Goal: Find specific page/section: Find specific page/section

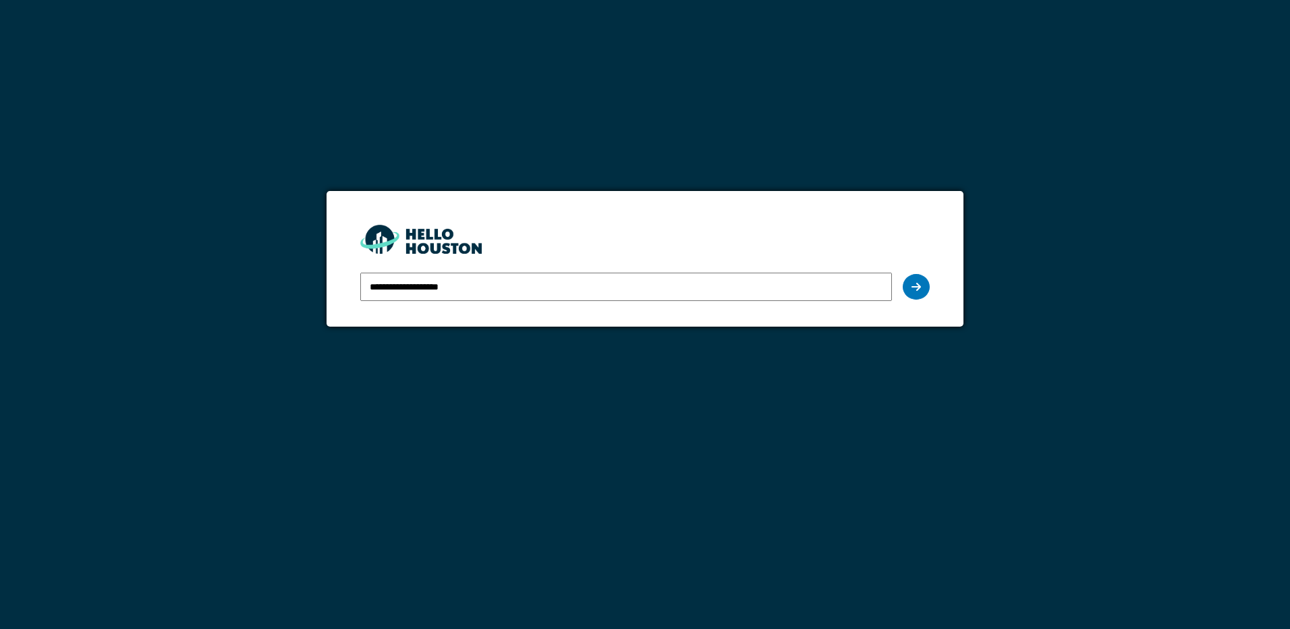
type input "**********"
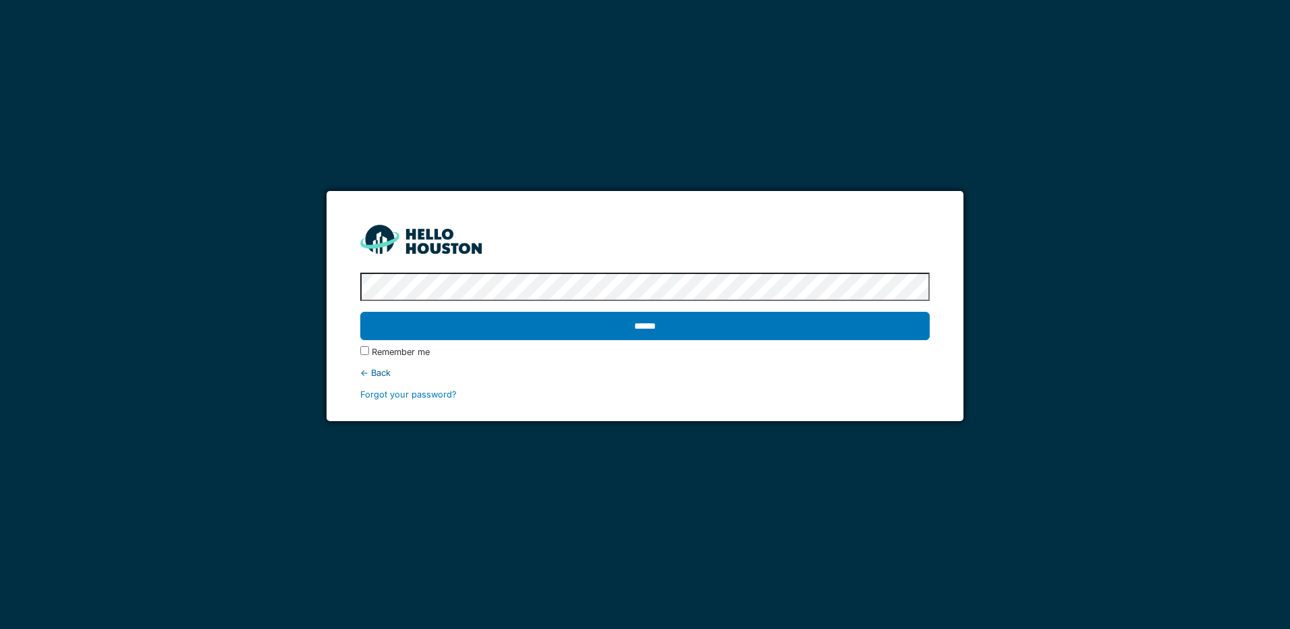
click at [360, 312] on input "******" at bounding box center [644, 326] width 569 height 28
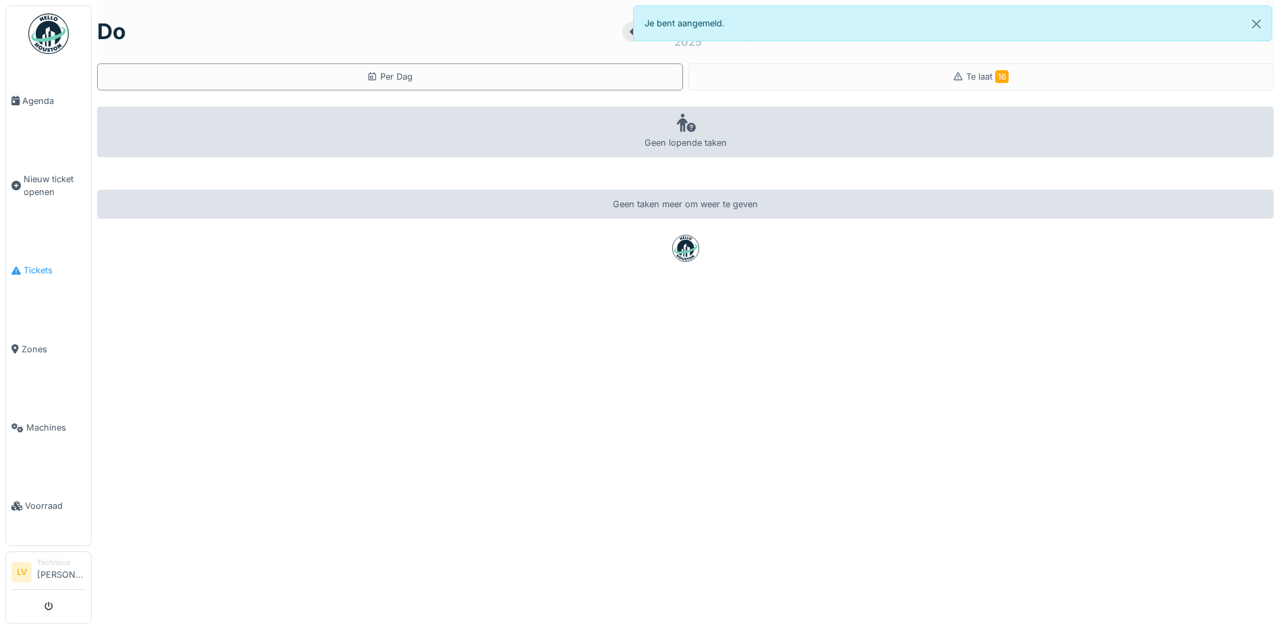
click at [38, 264] on span "Tickets" at bounding box center [55, 270] width 62 height 13
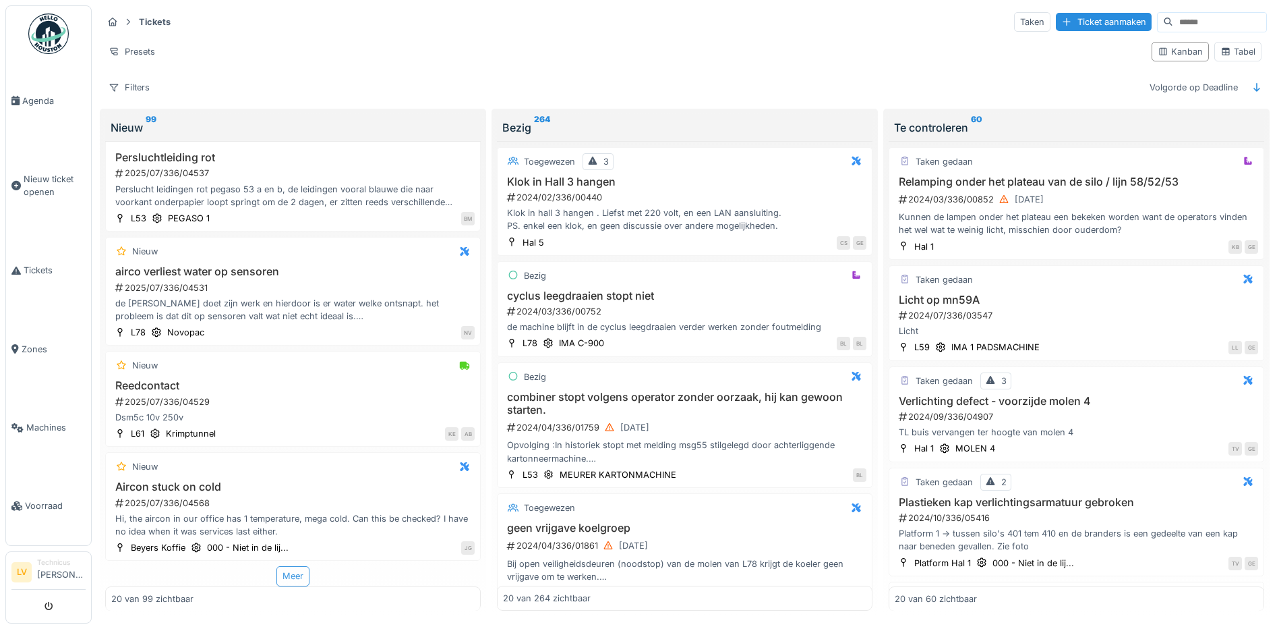
click at [287, 574] on div "Meer" at bounding box center [293, 576] width 33 height 20
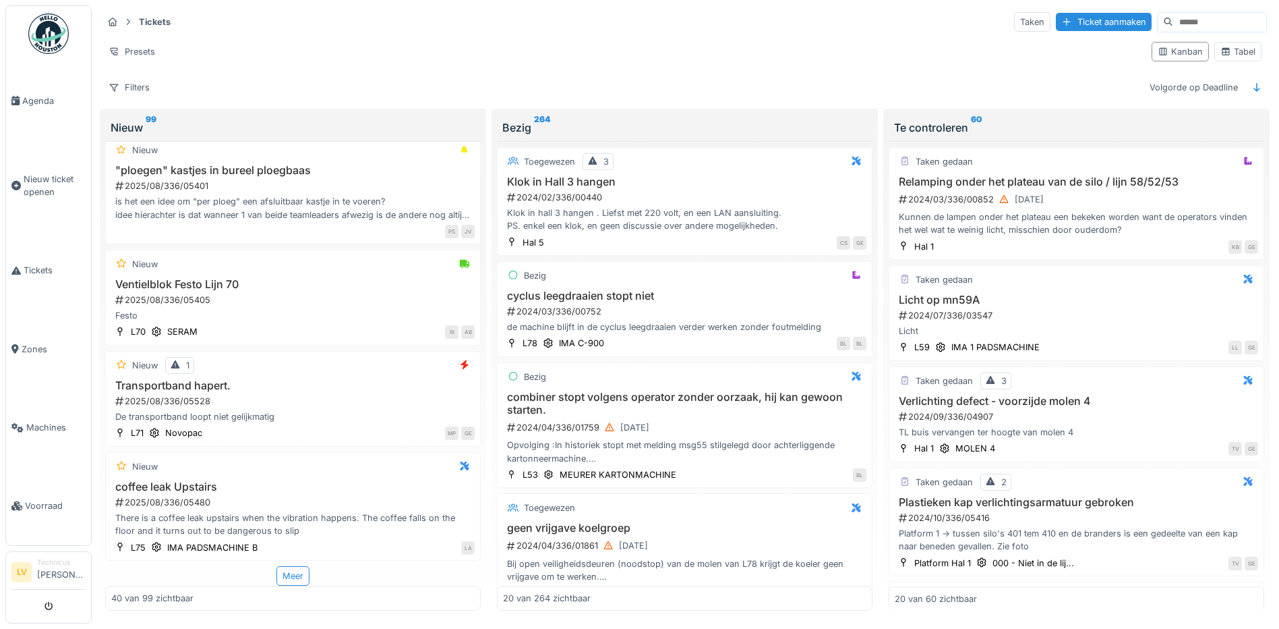
scroll to position [4052, 0]
click at [283, 577] on div "Meer" at bounding box center [293, 576] width 33 height 20
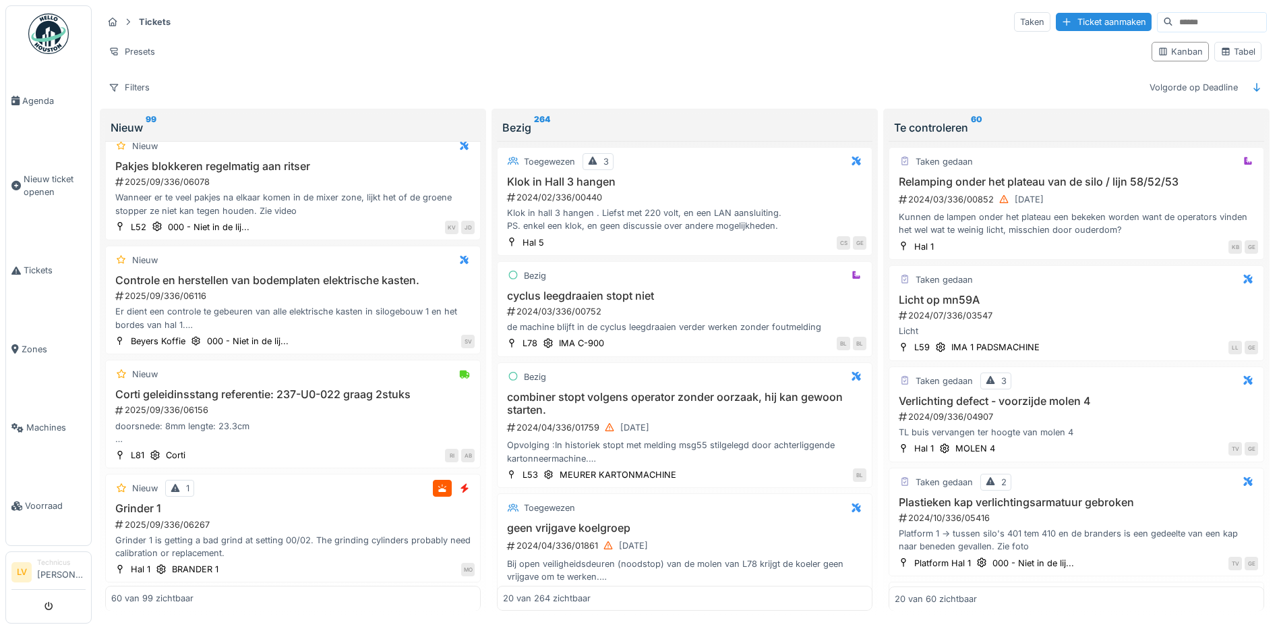
scroll to position [6280, 0]
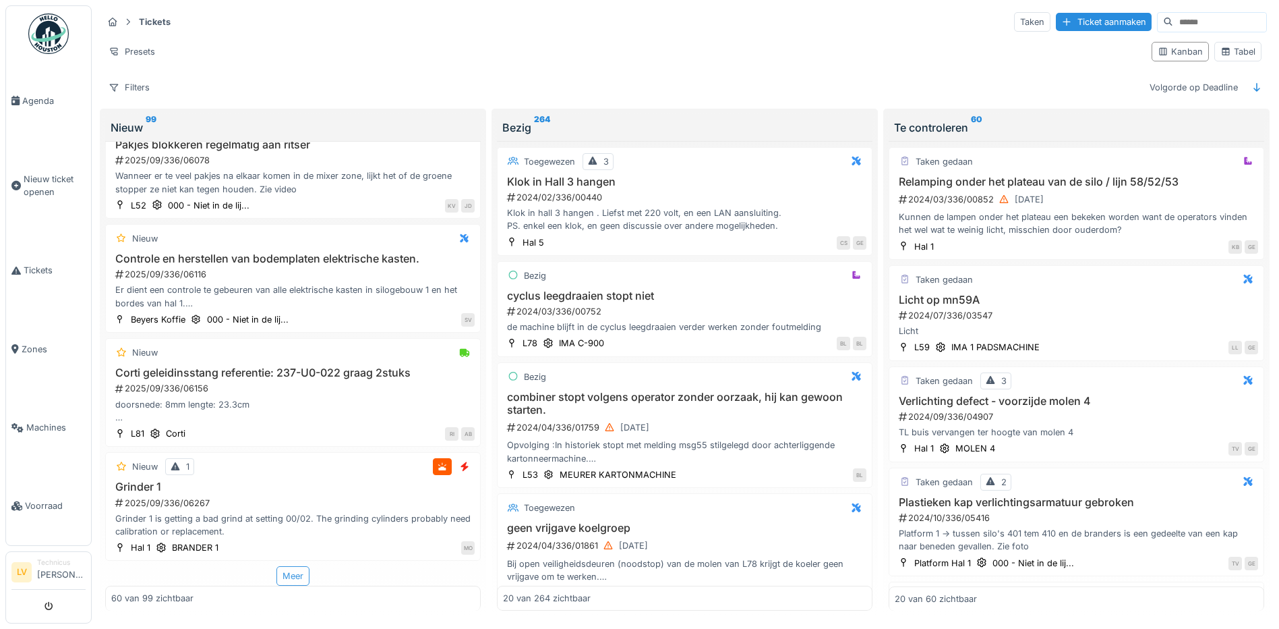
click at [285, 575] on div "Meer" at bounding box center [293, 576] width 33 height 20
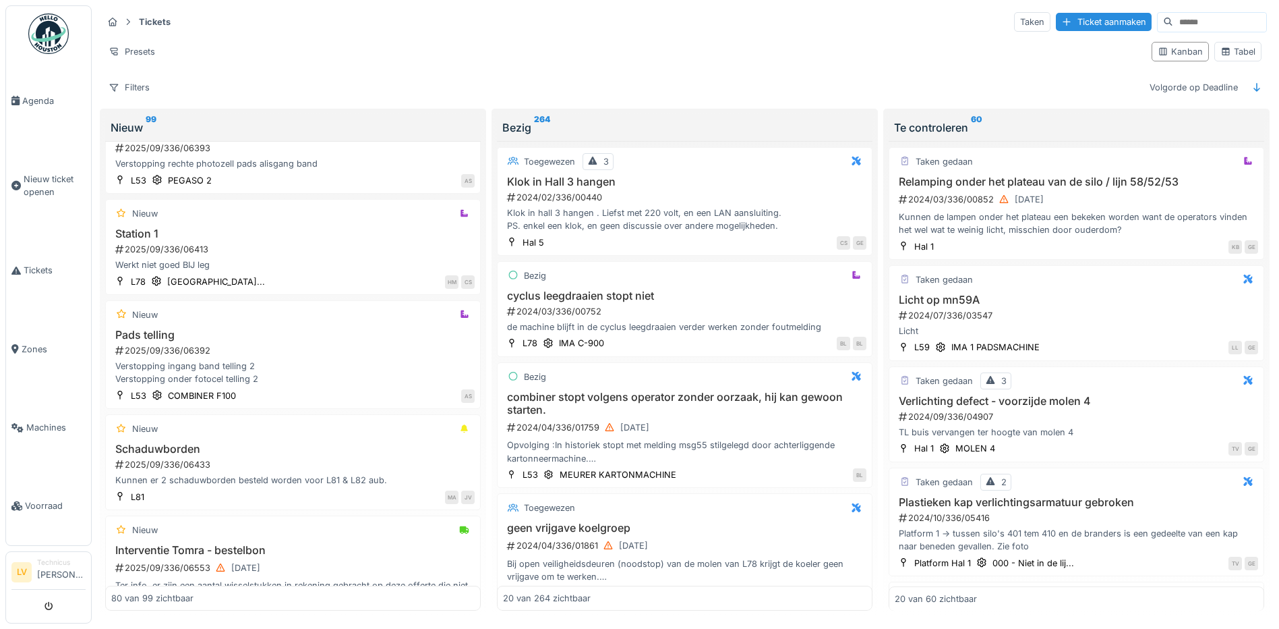
scroll to position [8449, 0]
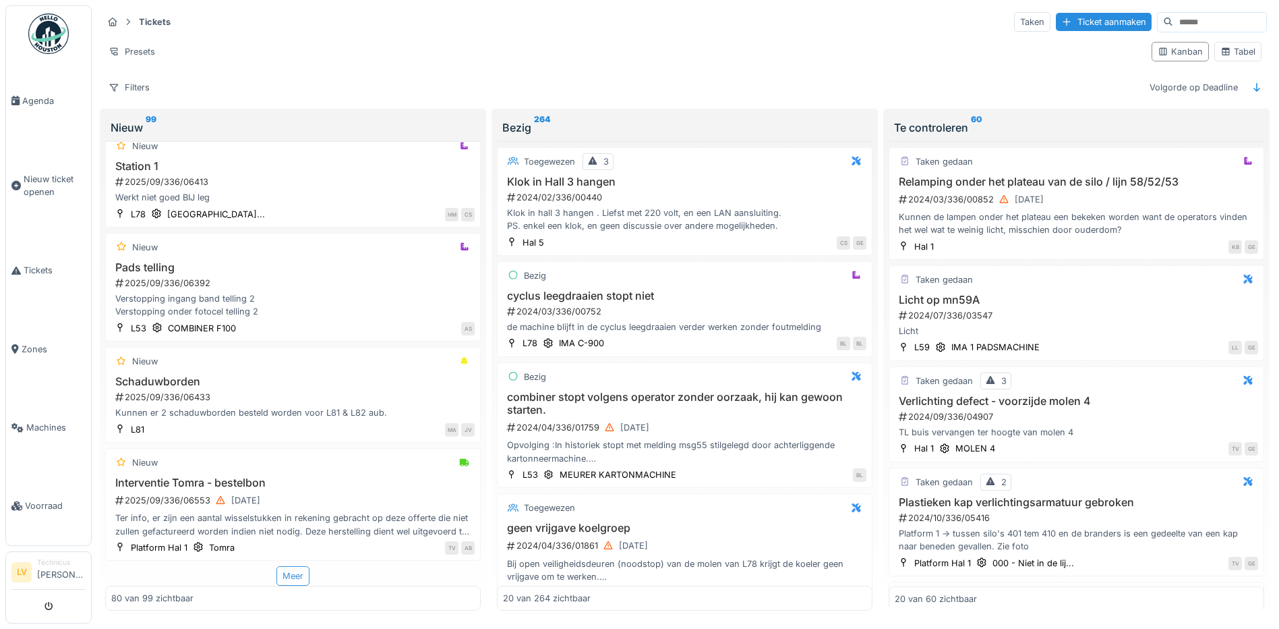
click at [289, 575] on div "Meer" at bounding box center [293, 576] width 33 height 20
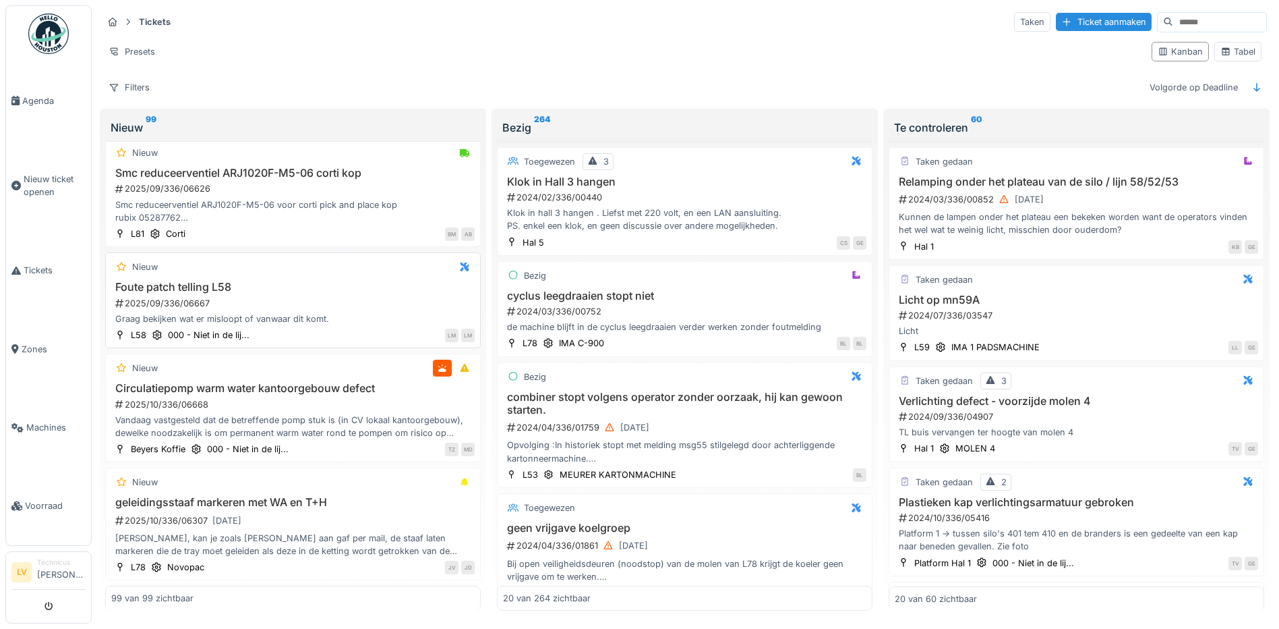
scroll to position [8, 0]
click at [128, 80] on div "Filters" at bounding box center [129, 88] width 53 height 20
click at [127, 42] on div "Presets" at bounding box center [132, 52] width 59 height 20
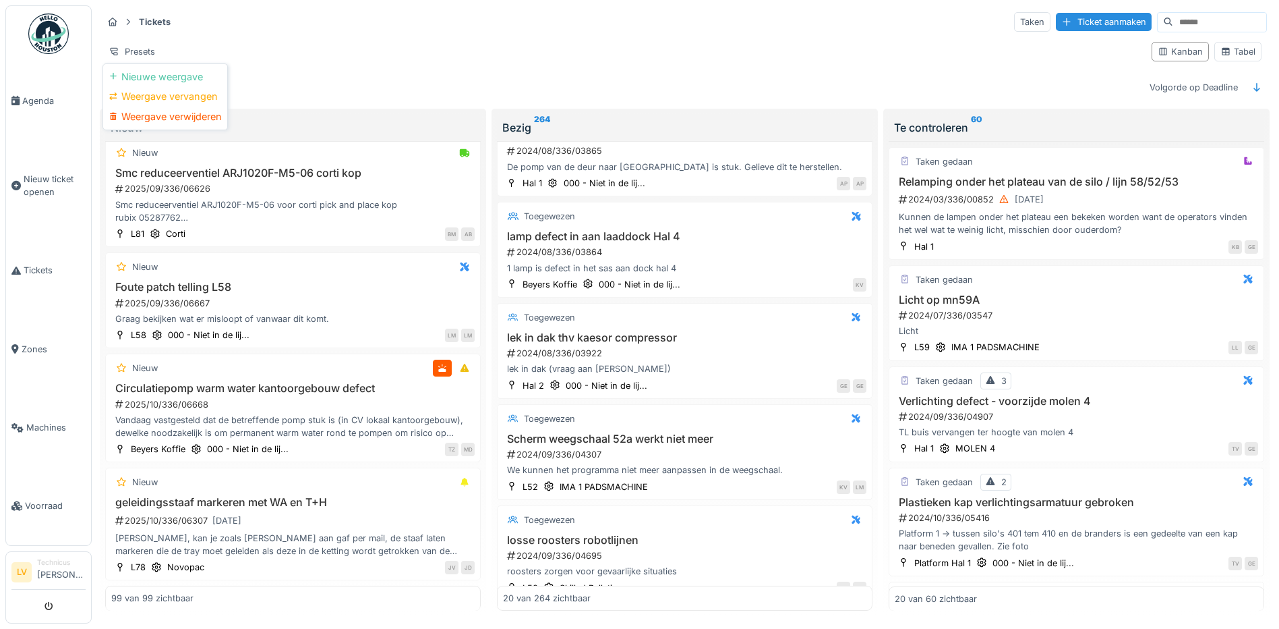
scroll to position [1793, 0]
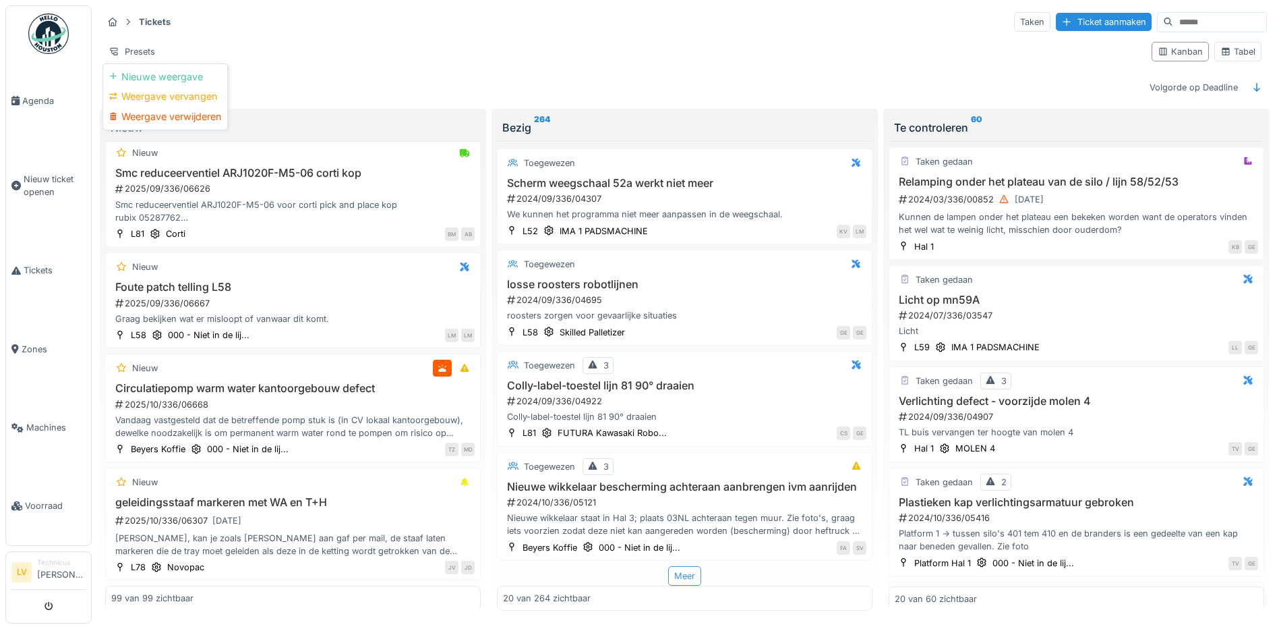
click at [668, 569] on div "Meer" at bounding box center [684, 576] width 33 height 20
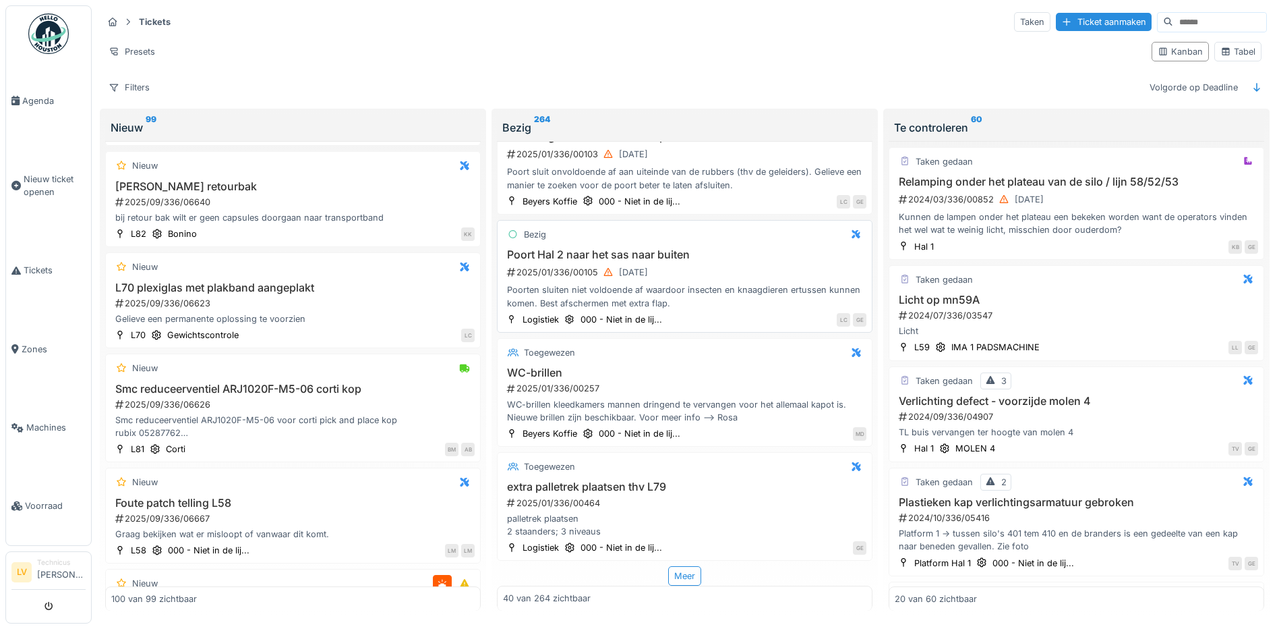
scroll to position [10703, 0]
